Goal: Task Accomplishment & Management: Complete application form

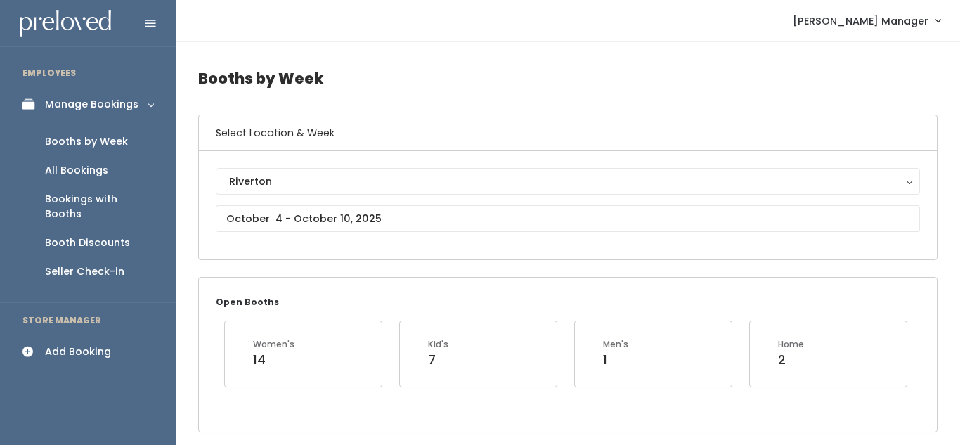
scroll to position [0, 461]
click at [79, 344] on div "Add Booking" at bounding box center [78, 351] width 66 height 15
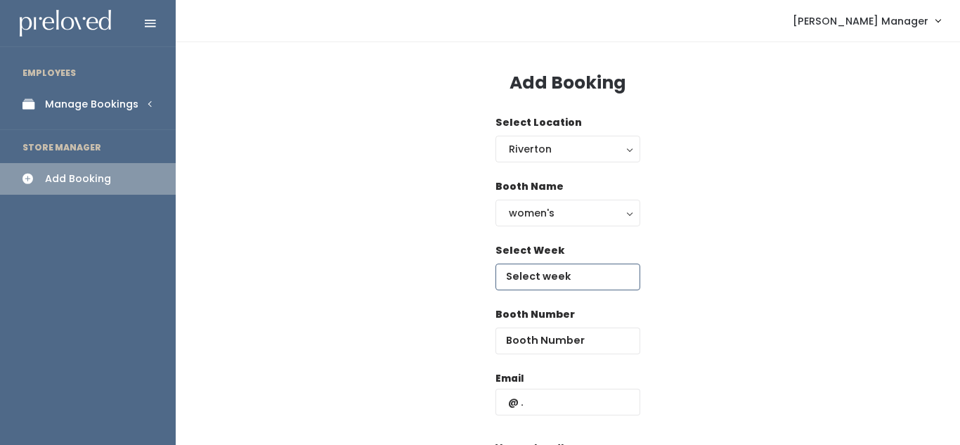
click at [555, 287] on input "text" at bounding box center [567, 276] width 145 height 27
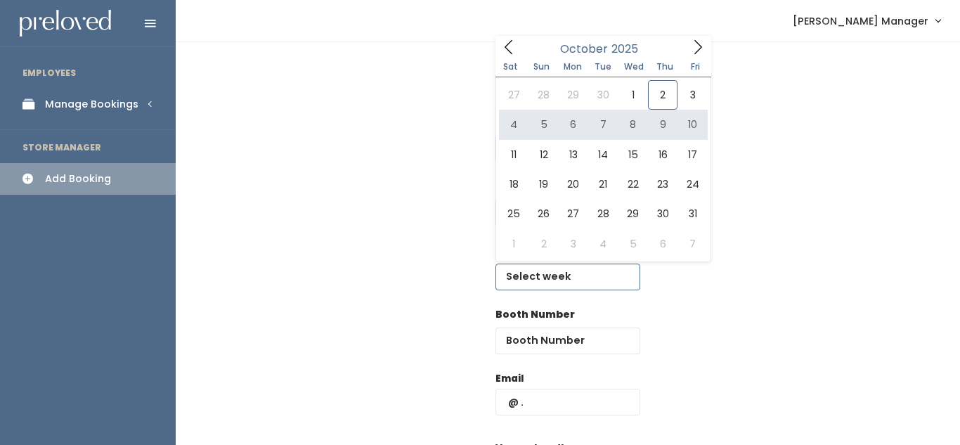
click at [694, 44] on icon at bounding box center [697, 46] width 15 height 15
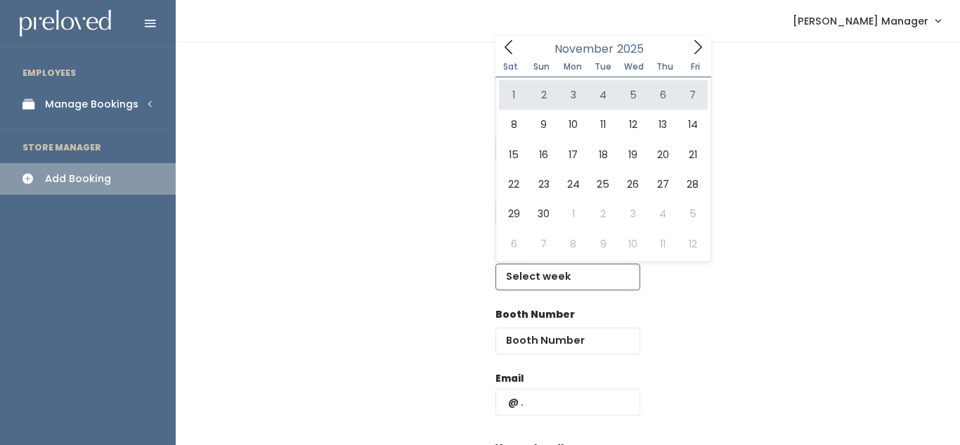
type input "November 1 to November 7"
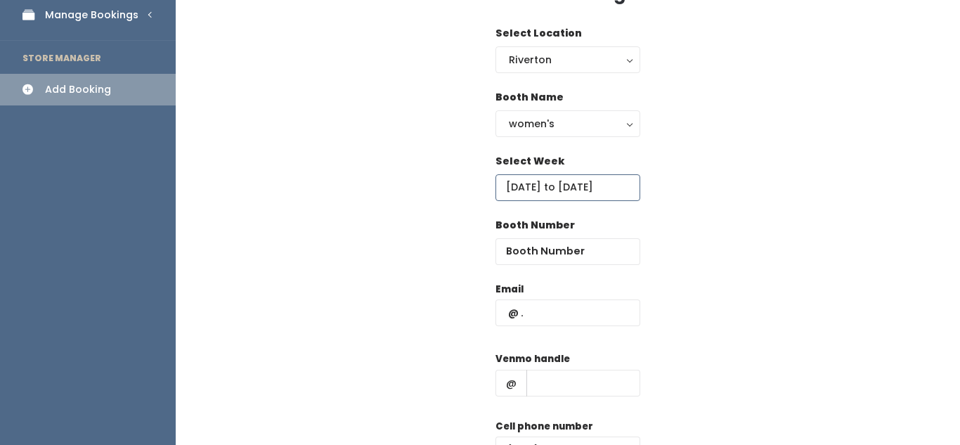
scroll to position [93, 0]
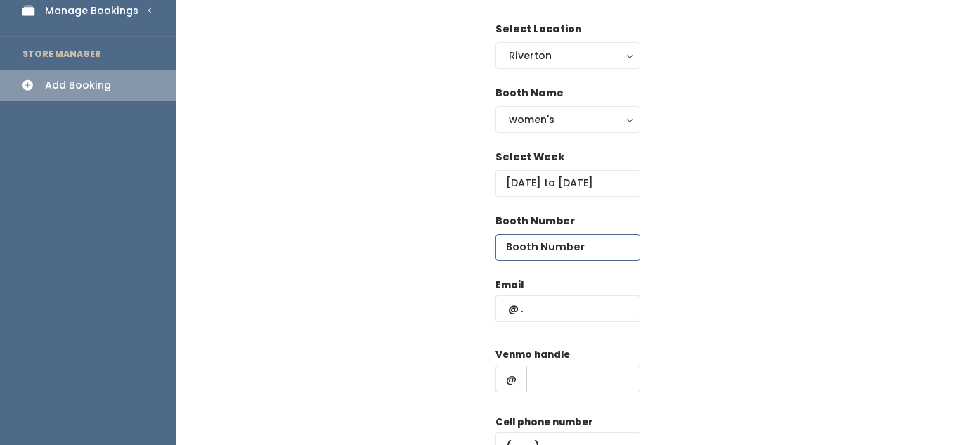
click at [525, 247] on input "number" at bounding box center [567, 247] width 145 height 27
type input "25"
click at [554, 309] on input "text" at bounding box center [567, 308] width 145 height 27
type input "[EMAIL_ADDRESS][DOMAIN_NAME]"
click at [547, 379] on input "text" at bounding box center [583, 378] width 114 height 27
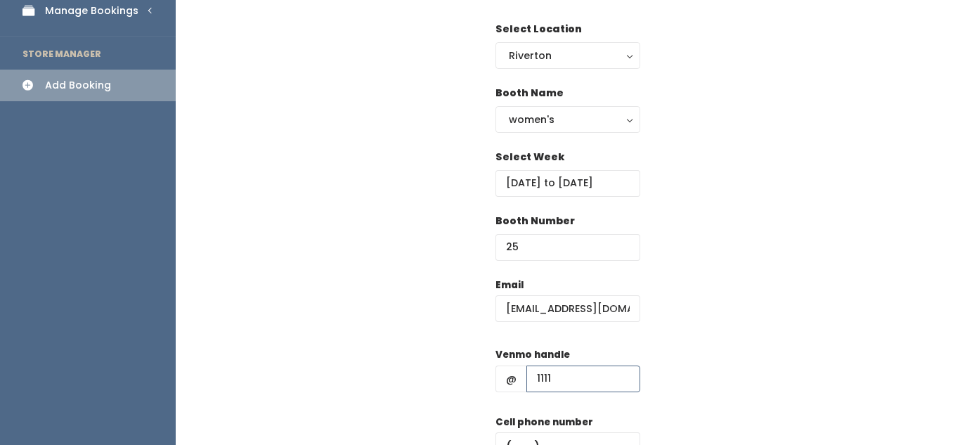
scroll to position [173, 0]
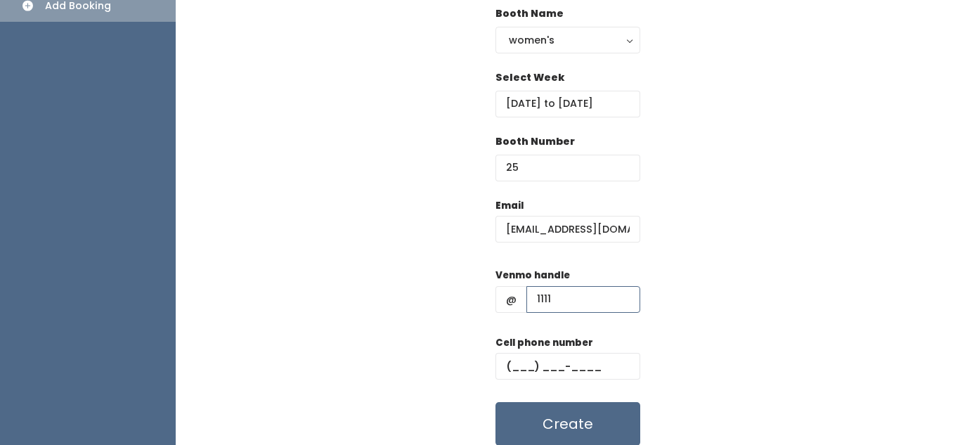
type input "1111"
click at [528, 363] on input "text" at bounding box center [567, 366] width 145 height 27
type input "(111) ___-____"
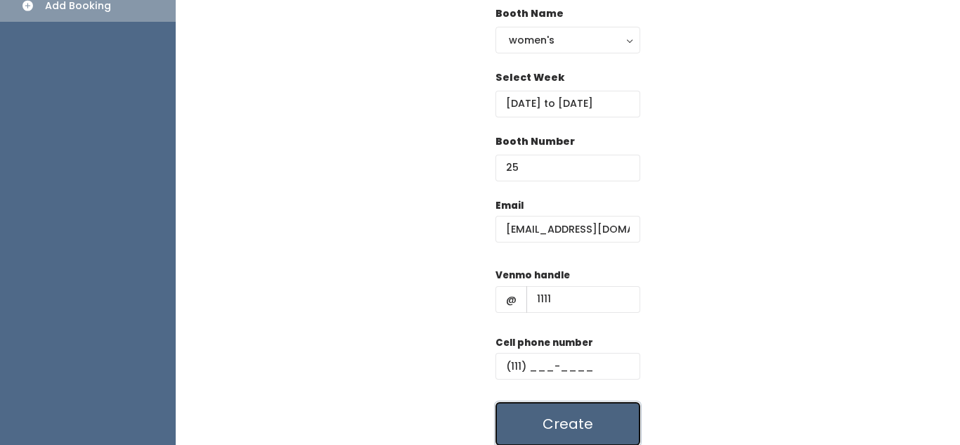
click at [578, 421] on button "Create" at bounding box center [567, 424] width 145 height 44
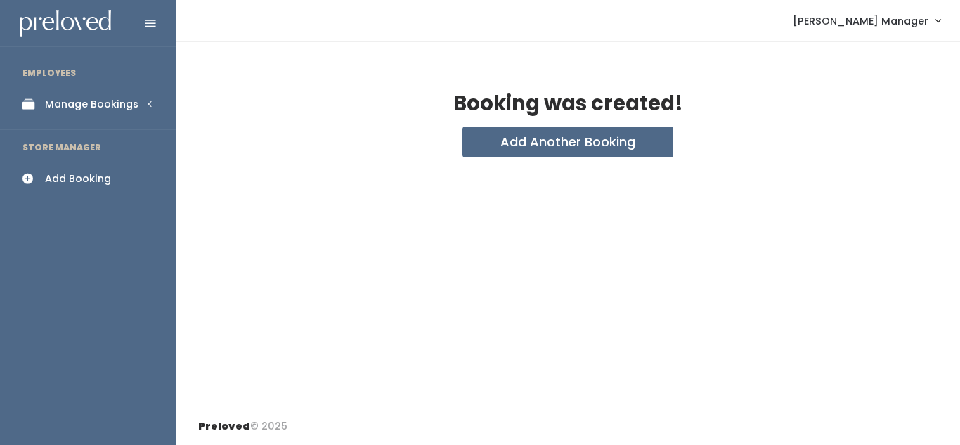
click at [112, 98] on div "Manage Bookings" at bounding box center [91, 104] width 93 height 15
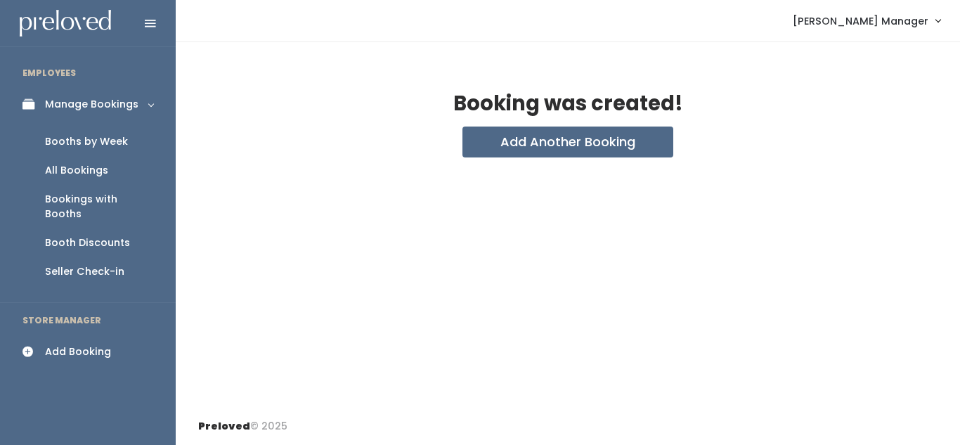
click at [77, 136] on div "Booths by Week" at bounding box center [86, 141] width 83 height 15
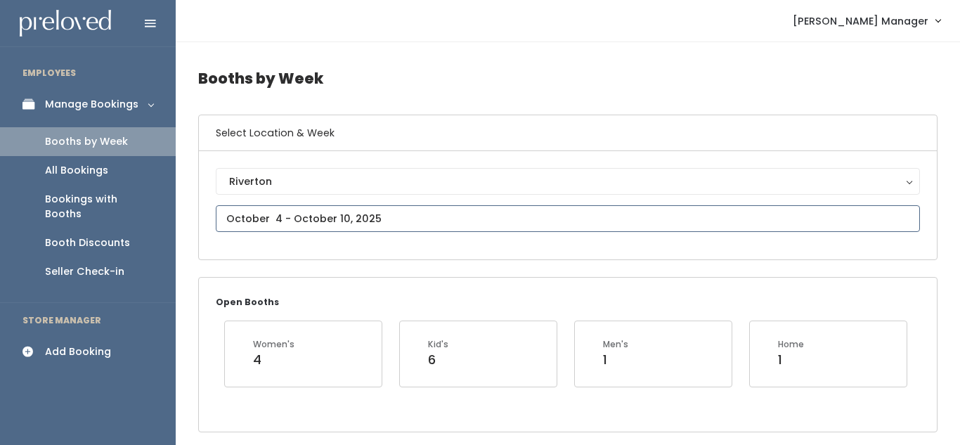
click at [288, 214] on input "text" at bounding box center [568, 218] width 704 height 27
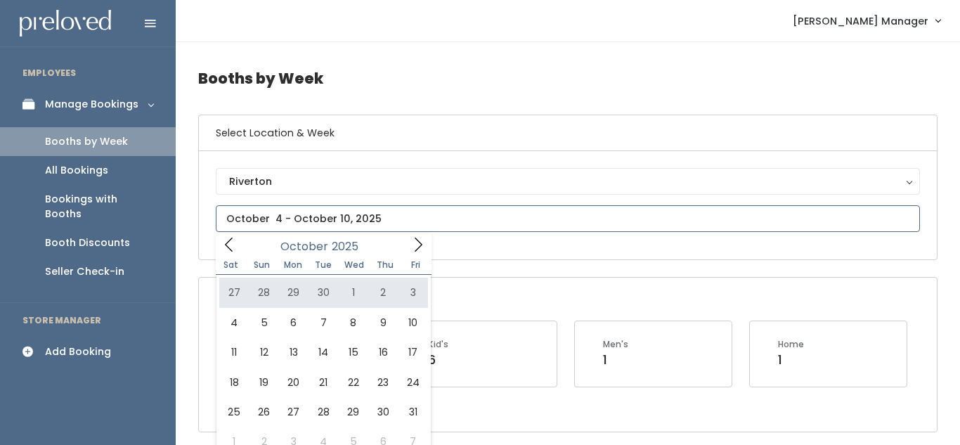
click at [412, 248] on icon at bounding box center [417, 244] width 15 height 15
type input "November 1 to November 7"
